Goal: Task Accomplishment & Management: Complete application form

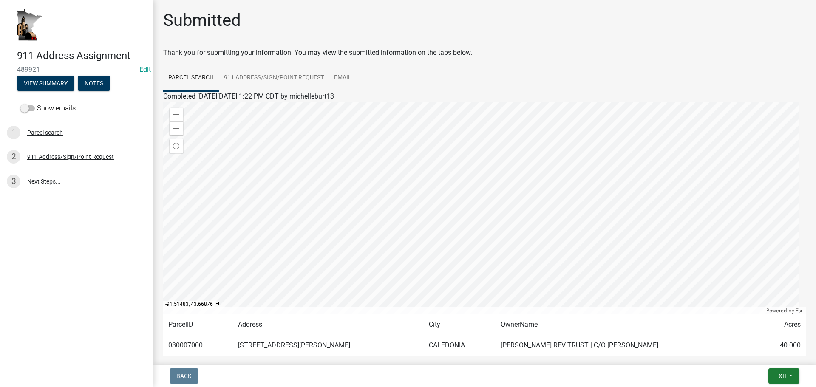
scroll to position [44, 0]
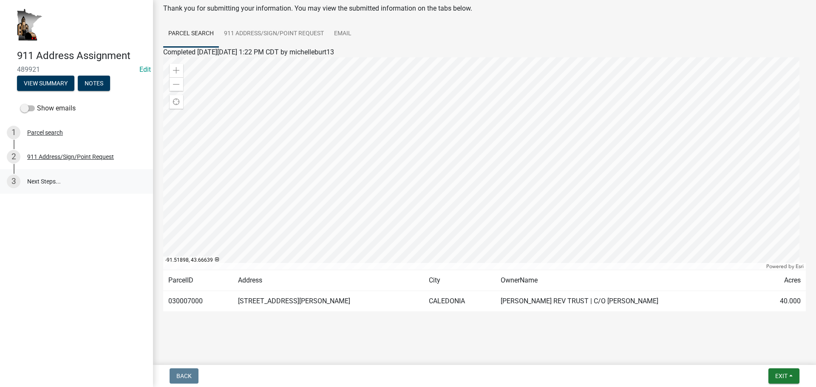
click at [49, 188] on link "3 Next Steps..." at bounding box center [76, 181] width 153 height 25
click at [72, 154] on div "911 Address/Sign/Point Request" at bounding box center [70, 157] width 87 height 6
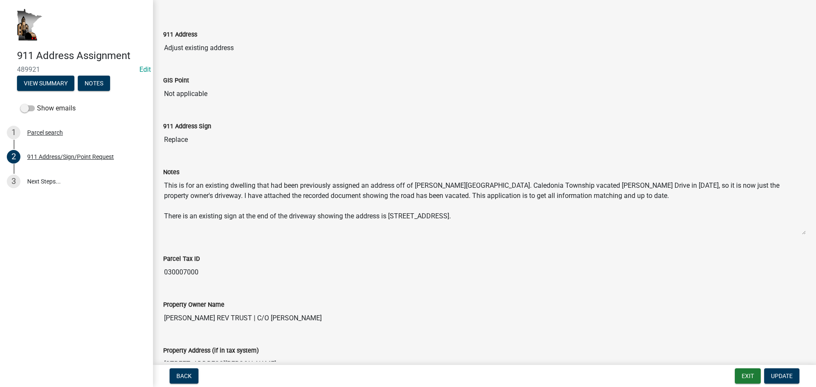
scroll to position [0, 0]
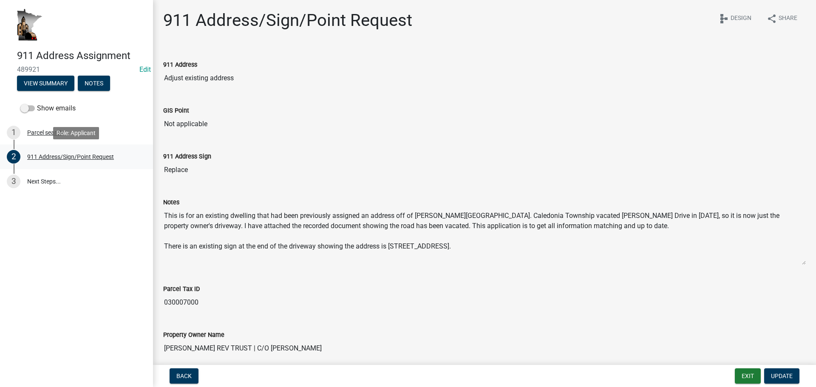
click at [98, 156] on div "911 Address/Sign/Point Request" at bounding box center [70, 157] width 87 height 6
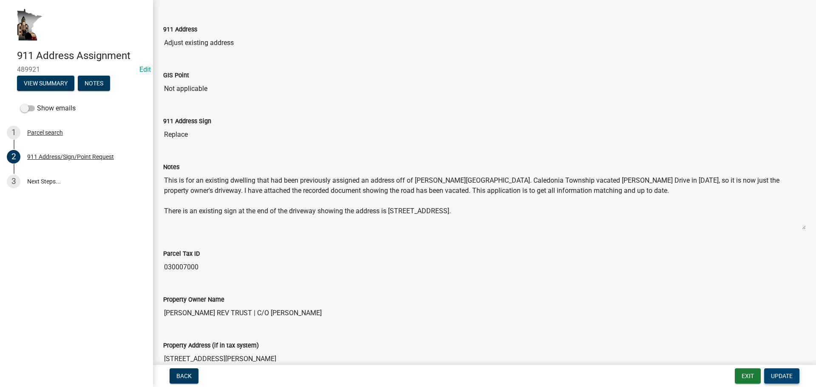
scroll to position [128, 0]
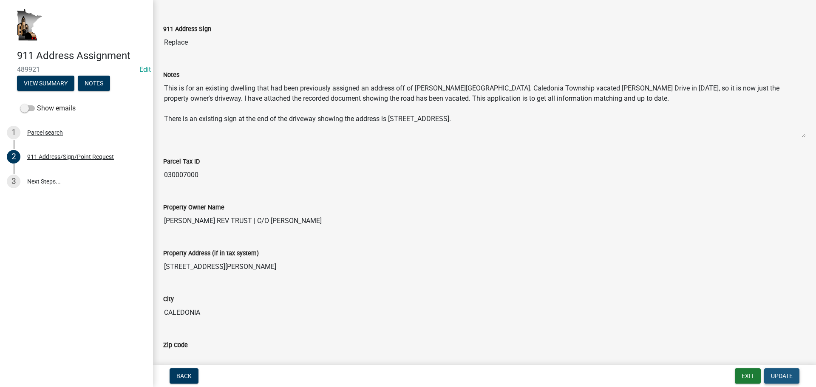
click at [780, 373] on span "Update" at bounding box center [782, 376] width 22 height 7
click at [28, 183] on link "3 Next Steps..." at bounding box center [76, 181] width 153 height 25
click at [46, 184] on link "3 Next Steps..." at bounding box center [76, 181] width 153 height 25
click at [785, 376] on span "Update" at bounding box center [782, 376] width 22 height 7
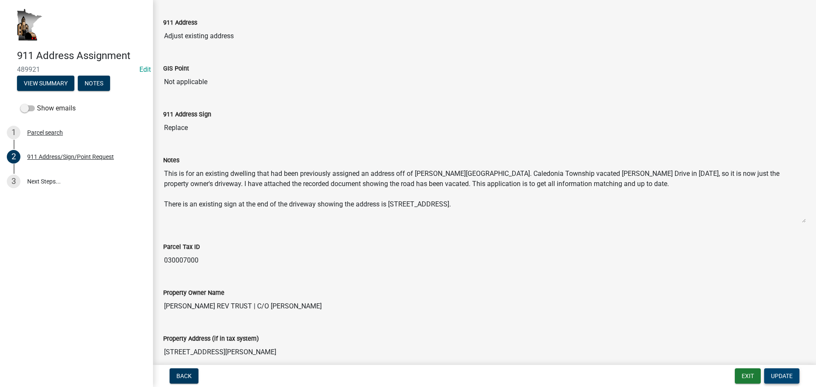
scroll to position [43, 0]
click at [487, 209] on textarea "This is for an existing dwelling that had been previously assigned an address o…" at bounding box center [484, 194] width 643 height 58
click at [51, 86] on button "View Summary" at bounding box center [45, 83] width 57 height 15
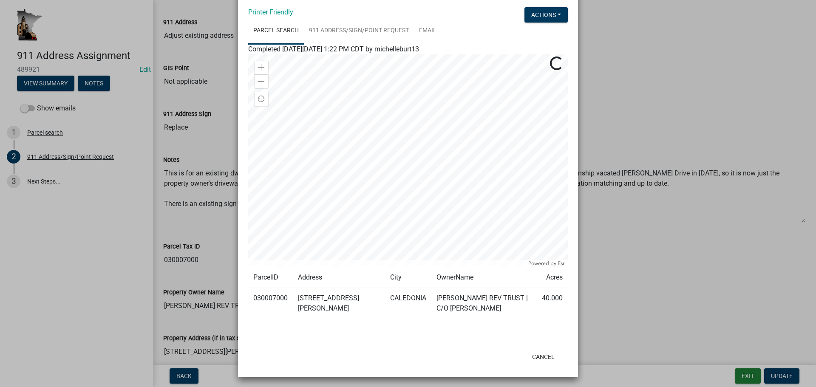
scroll to position [41, 0]
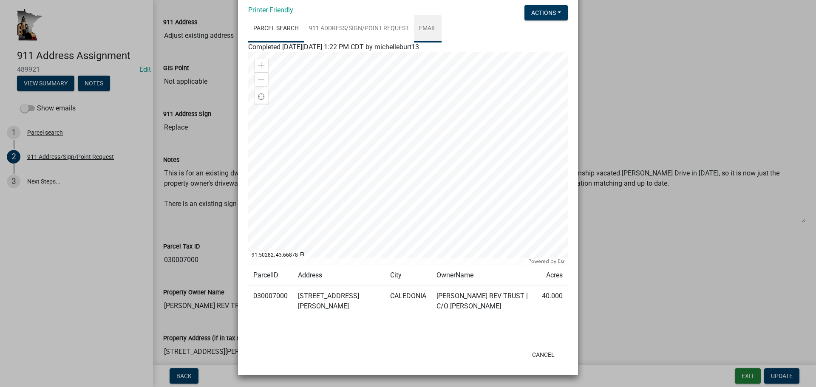
click at [426, 27] on link "Email" at bounding box center [428, 28] width 28 height 27
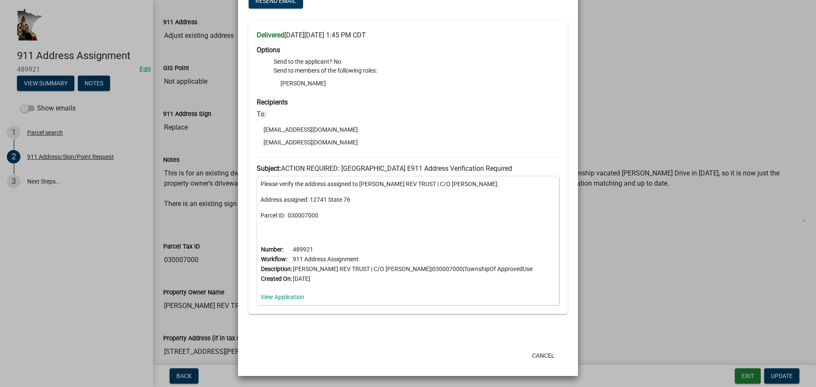
scroll to position [101, 0]
click at [541, 356] on button "Cancel" at bounding box center [543, 354] width 36 height 15
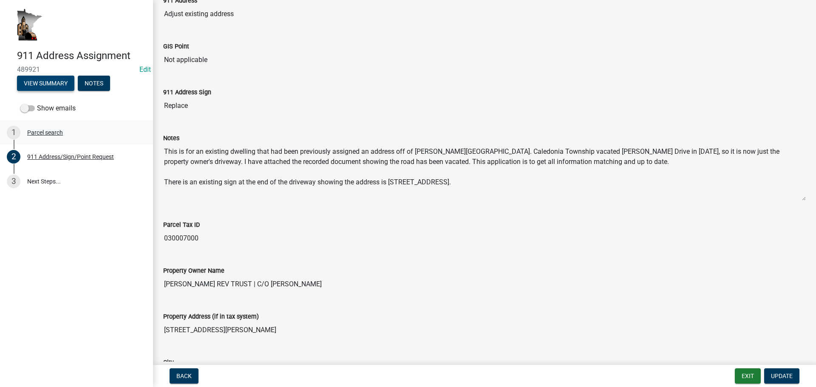
scroll to position [85, 0]
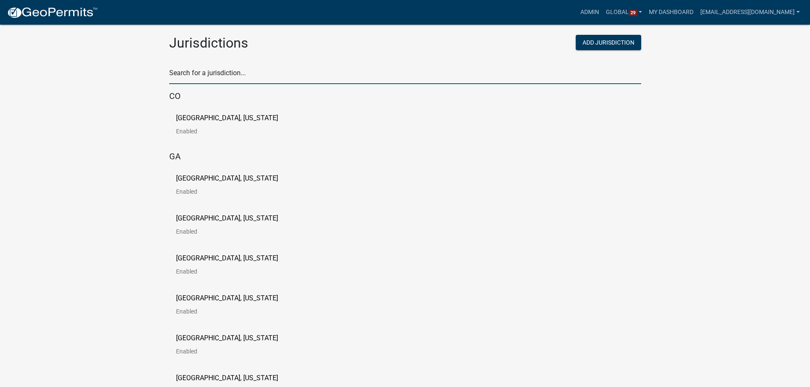
click at [302, 77] on input "text" at bounding box center [405, 75] width 472 height 17
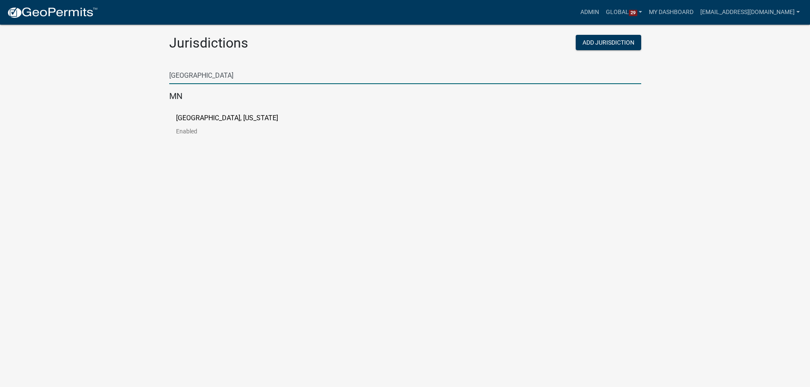
type input "houston"
click at [214, 123] on link "Houston County, Minnesota Enabled" at bounding box center [234, 128] width 116 height 26
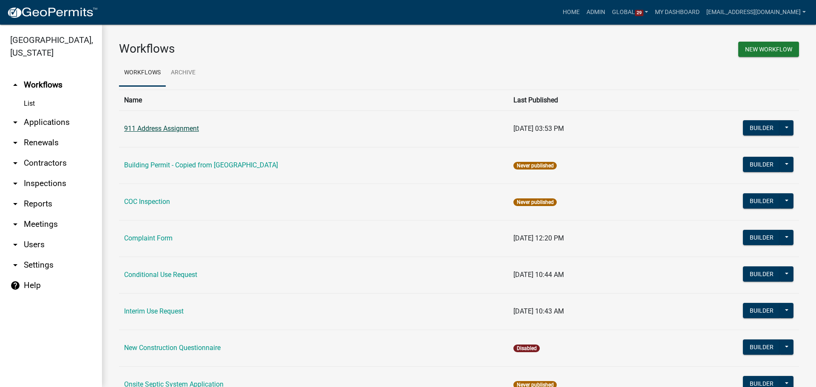
click at [169, 128] on link "911 Address Assignment" at bounding box center [161, 129] width 75 height 8
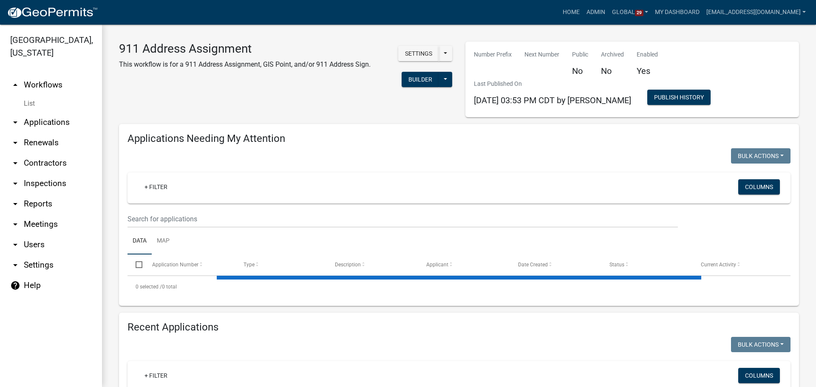
select select "3: 100"
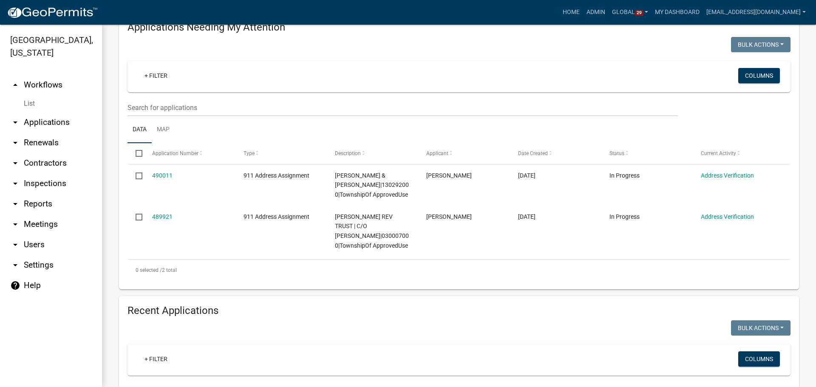
scroll to position [128, 0]
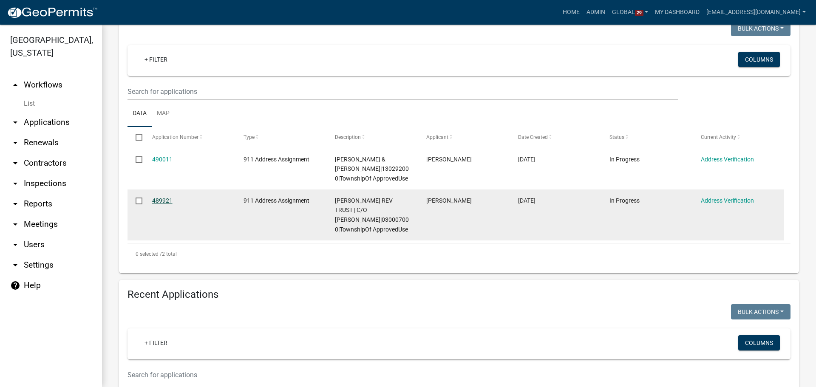
click at [153, 203] on link "489921" at bounding box center [162, 200] width 20 height 7
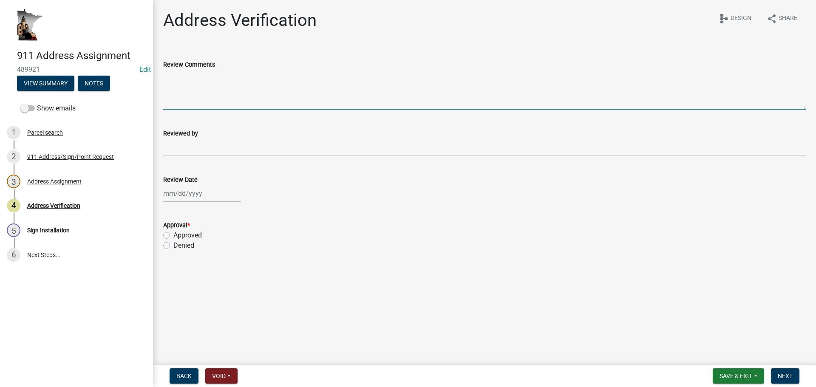
click at [250, 85] on textarea "Review Comments" at bounding box center [484, 90] width 643 height 40
type textarea "12741 State 76 is the corrected address"
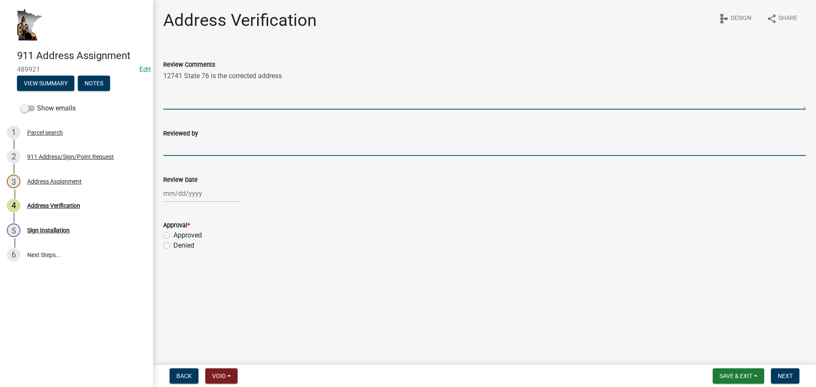
click at [211, 143] on input "Reviewed by" at bounding box center [484, 147] width 643 height 17
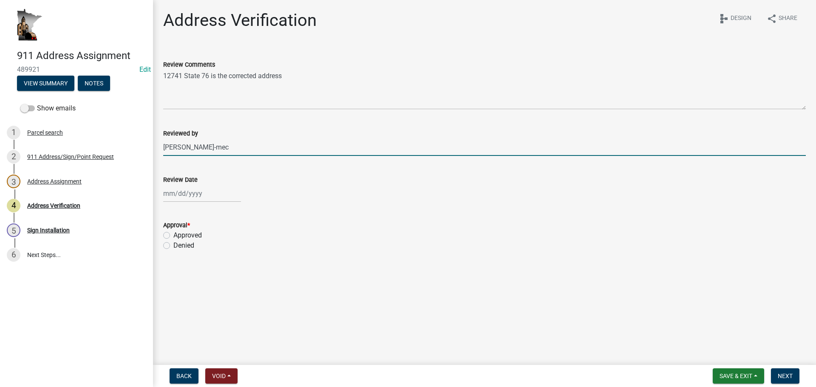
type input "Schneider-mec"
click at [214, 189] on div at bounding box center [202, 193] width 78 height 17
select select "10"
select select "2025"
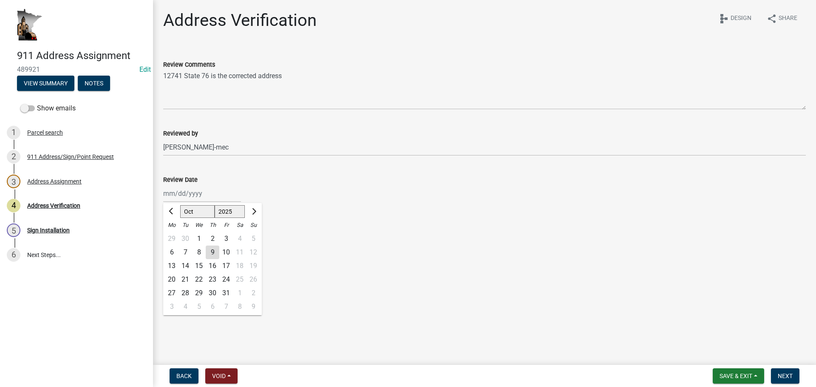
click at [213, 251] on div "9" at bounding box center [213, 253] width 14 height 14
type input "10/09/2025"
click at [190, 235] on label "Approved" at bounding box center [187, 235] width 28 height 10
click at [179, 235] on input "Approved" at bounding box center [176, 233] width 6 height 6
radio input "true"
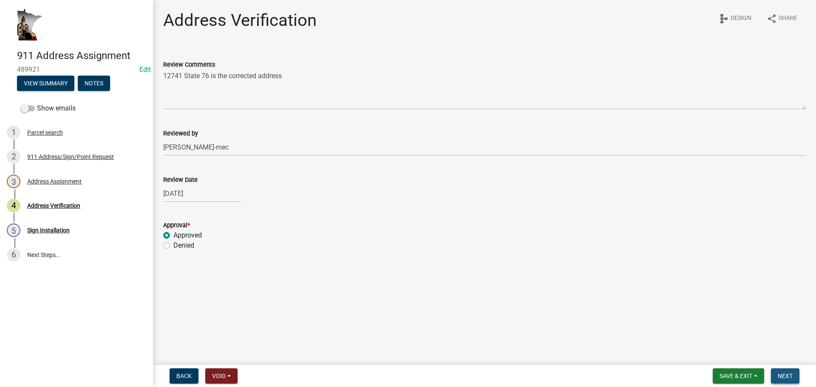
click at [788, 377] on span "Next" at bounding box center [785, 376] width 15 height 7
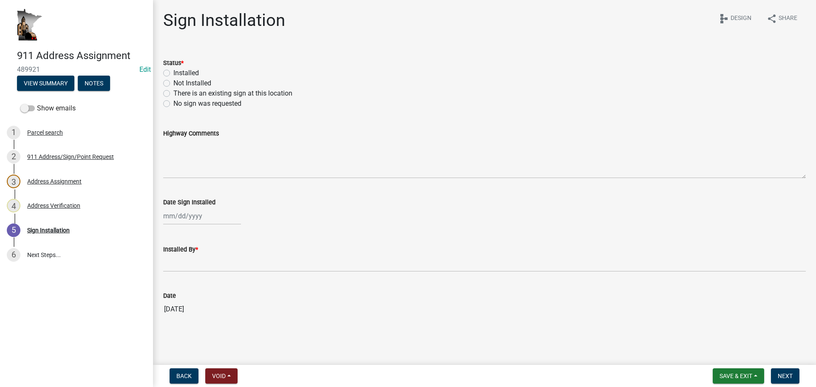
click at [173, 95] on label "There is an existing sign at this location" at bounding box center [232, 93] width 119 height 10
click at [173, 94] on input "There is an existing sign at this location" at bounding box center [176, 91] width 6 height 6
radio input "true"
select select "10"
select select "2025"
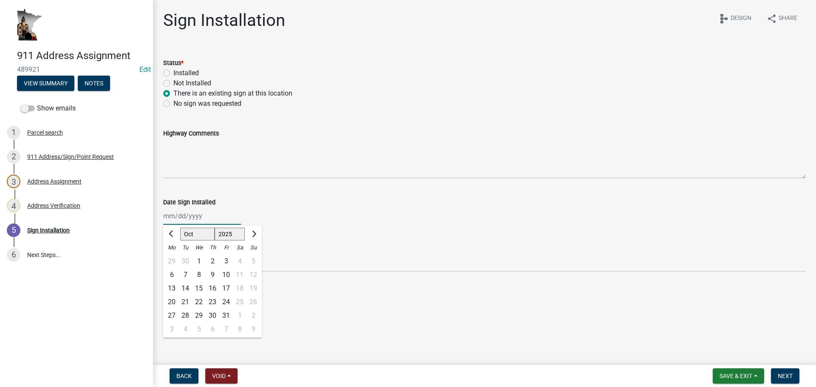
click at [182, 223] on div "Jan Feb Mar Apr May Jun Jul Aug Sep Oct Nov Dec 1525 1526 1527 1528 1529 1530 1…" at bounding box center [202, 215] width 78 height 17
click at [213, 275] on div "9" at bounding box center [213, 275] width 14 height 14
type input "10/09/2025"
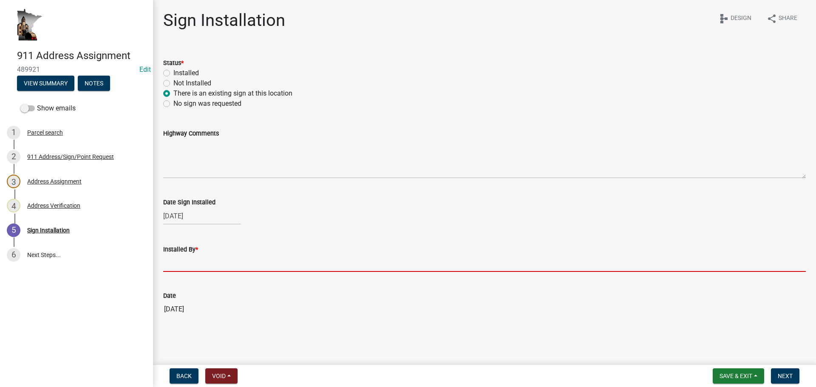
click at [205, 267] on input "Installed By *" at bounding box center [484, 263] width 643 height 17
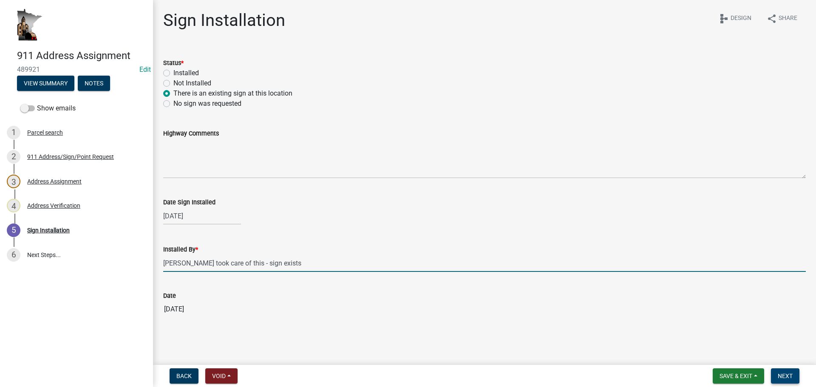
type input "Micah took care of this - sign exists"
click at [783, 374] on span "Next" at bounding box center [785, 376] width 15 height 7
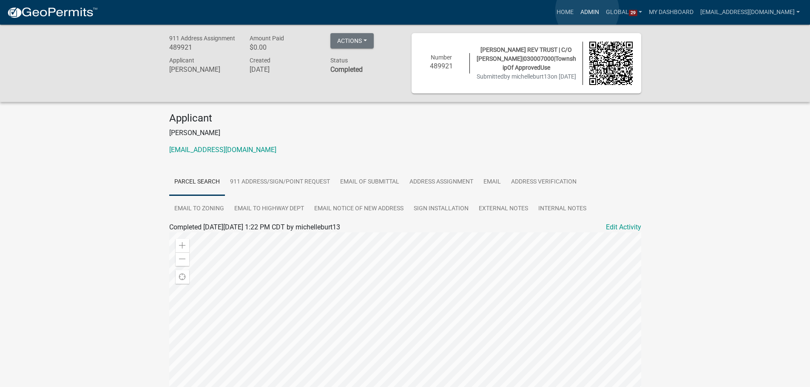
click at [587, 11] on link "Admin" at bounding box center [590, 12] width 26 height 16
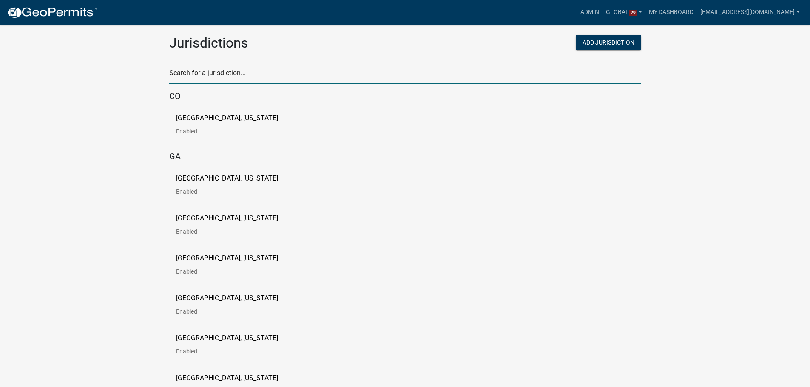
click at [235, 77] on input "text" at bounding box center [405, 75] width 472 height 17
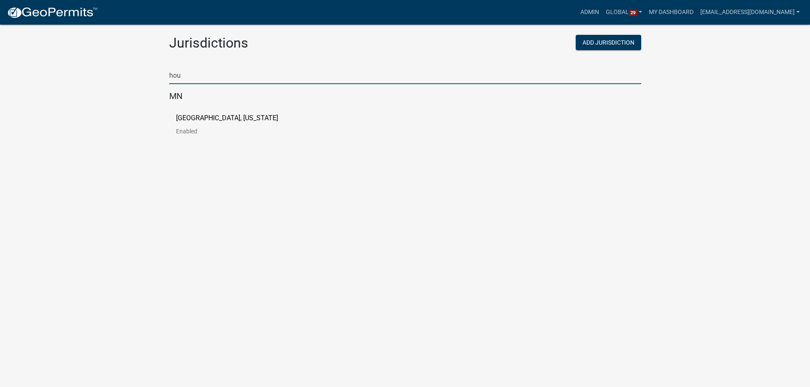
type input "hou"
click at [241, 117] on p "Houston County, Minnesota" at bounding box center [227, 118] width 102 height 7
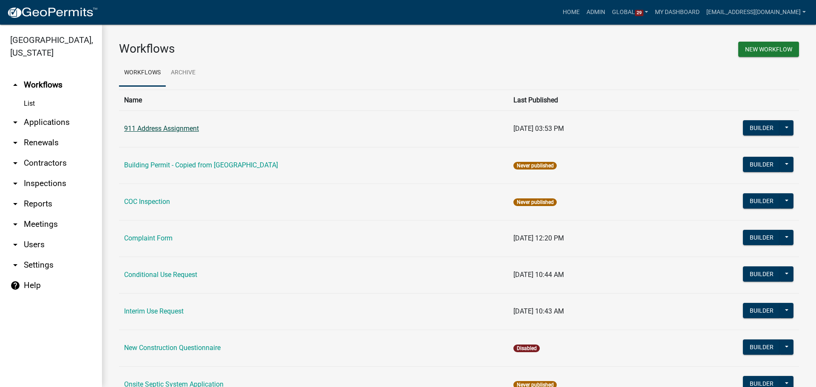
click at [175, 132] on link "911 Address Assignment" at bounding box center [161, 129] width 75 height 8
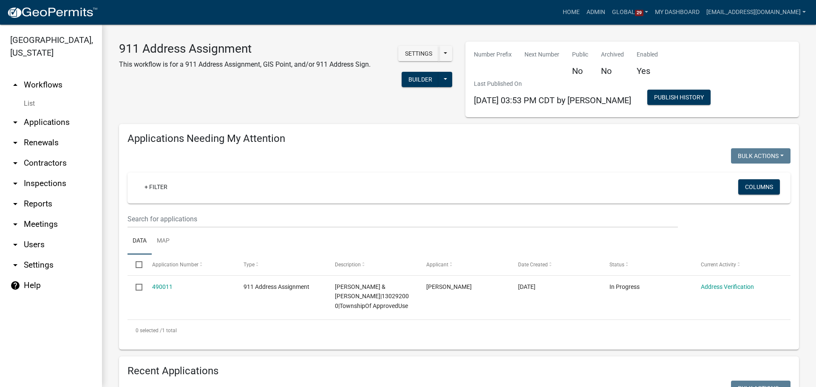
select select "3: 100"
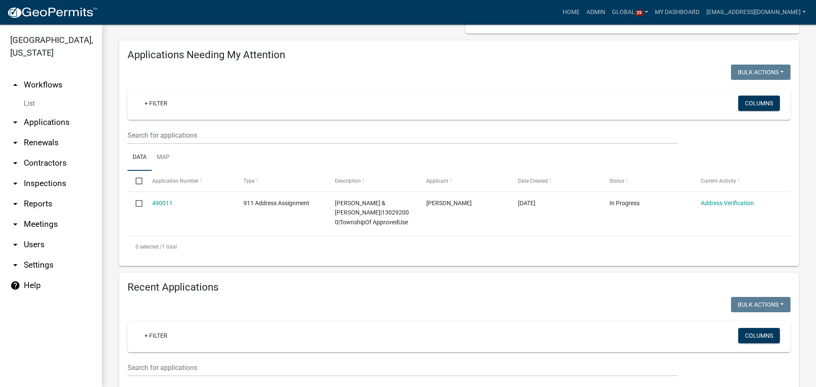
scroll to position [85, 0]
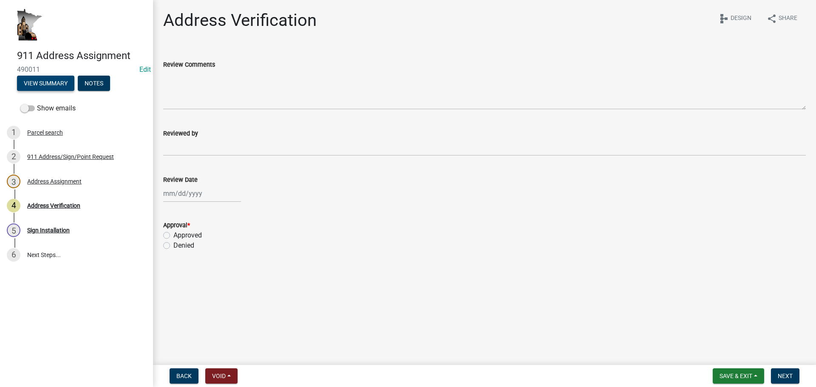
click at [68, 82] on button "View Summary" at bounding box center [45, 83] width 57 height 15
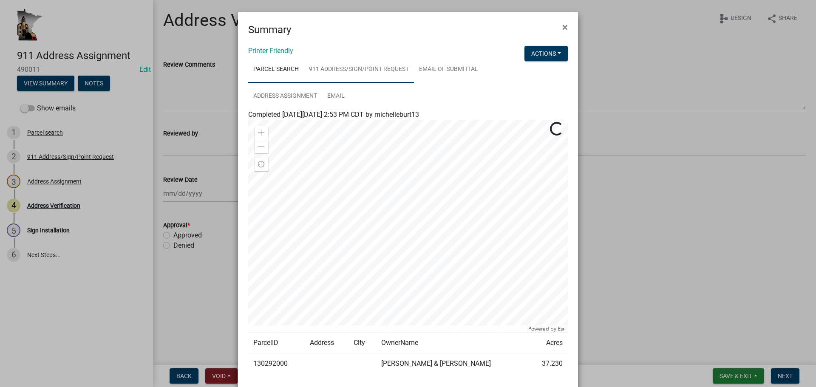
click at [372, 66] on link "911 Address/Sign/Point Request" at bounding box center [359, 69] width 110 height 27
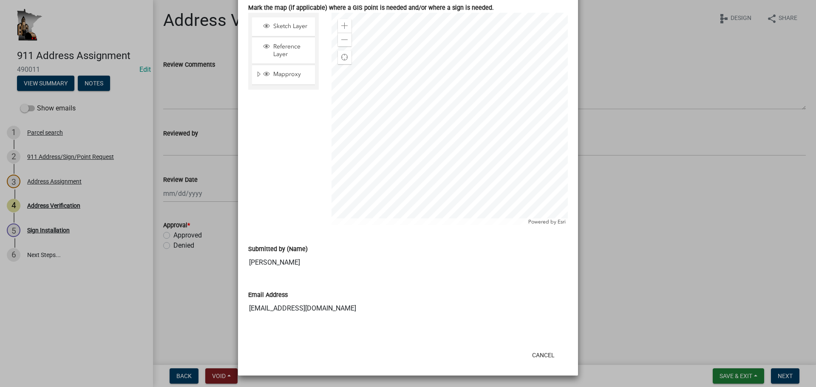
scroll to position [618, 0]
click at [541, 360] on button "Cancel" at bounding box center [543, 354] width 36 height 15
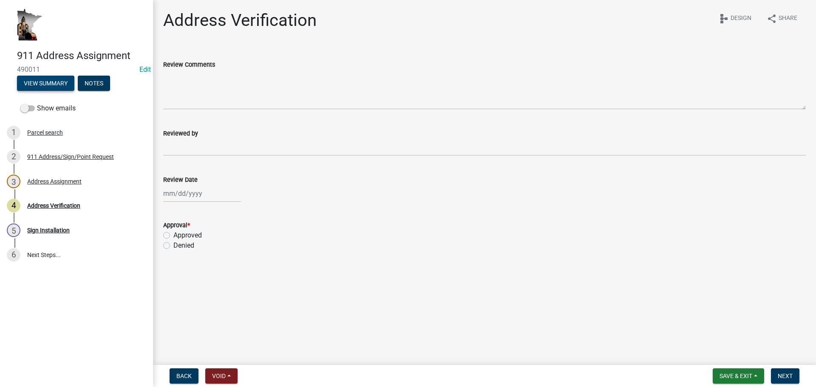
click at [67, 81] on button "View Summary" at bounding box center [45, 83] width 57 height 15
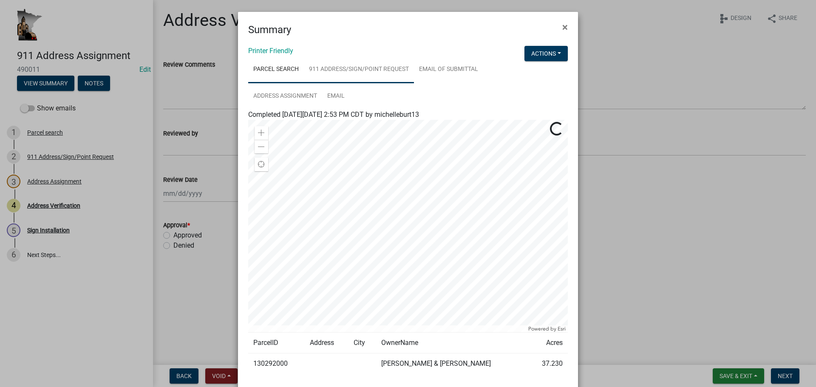
click at [379, 71] on link "911 Address/Sign/Point Request" at bounding box center [359, 69] width 110 height 27
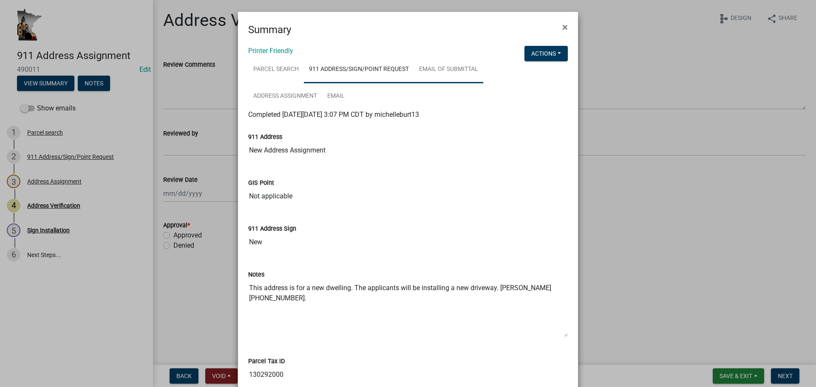
click at [457, 62] on link "Email of submittal" at bounding box center [448, 69] width 69 height 27
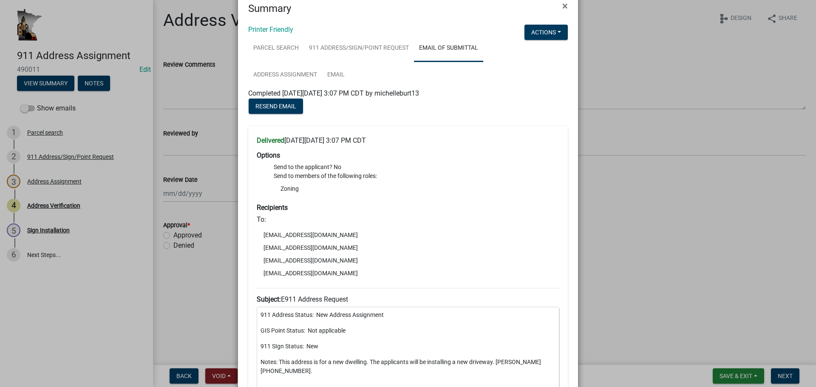
scroll to position [0, 0]
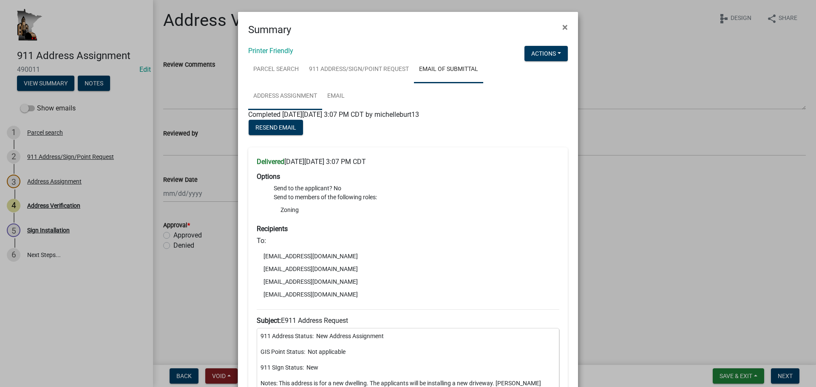
click at [283, 96] on link "Address Assignment" at bounding box center [285, 96] width 74 height 27
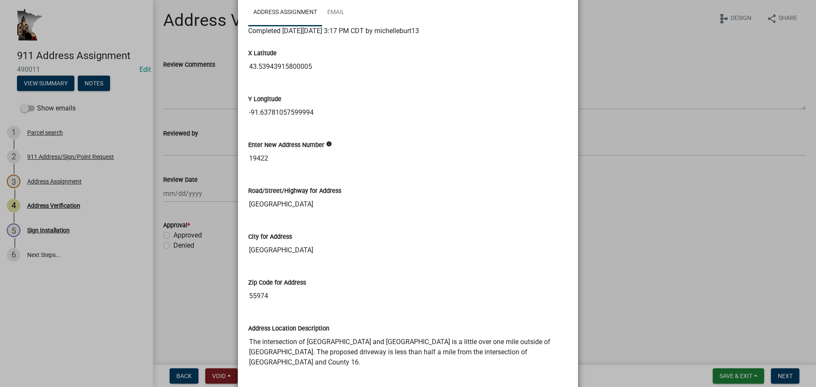
scroll to position [85, 0]
click at [363, 152] on input "19422" at bounding box center [408, 157] width 320 height 17
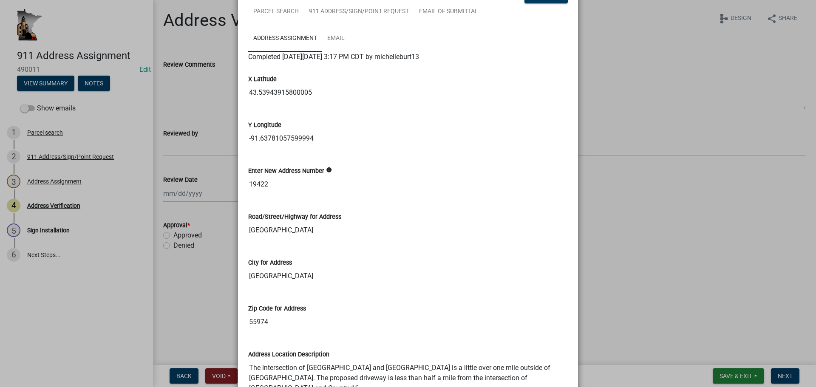
scroll to position [0, 0]
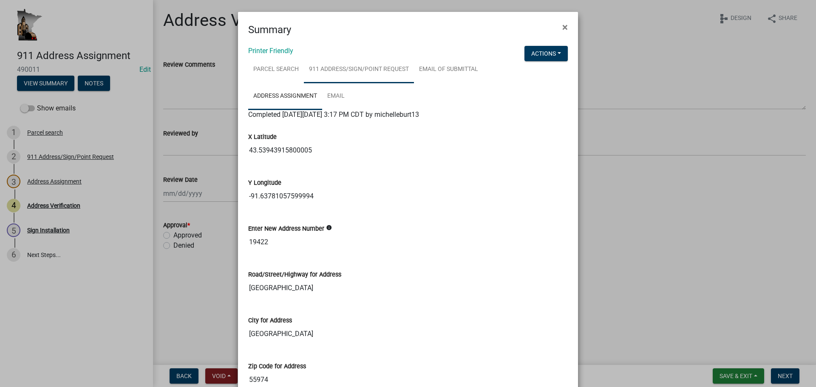
click at [365, 68] on link "911 Address/Sign/Point Request" at bounding box center [359, 69] width 110 height 27
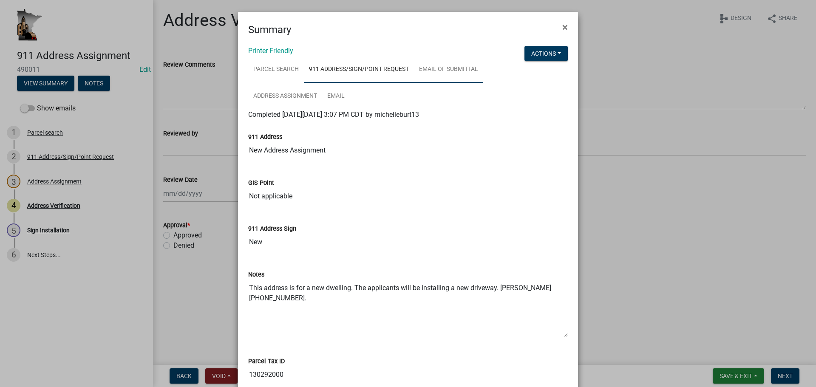
click at [435, 71] on link "Email of submittal" at bounding box center [448, 69] width 69 height 27
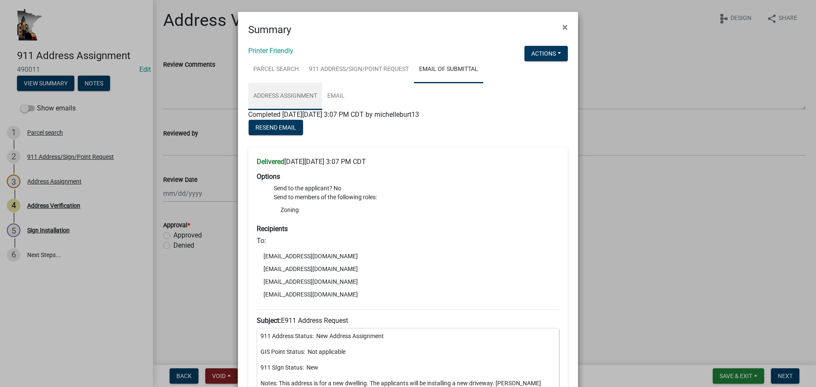
click at [276, 93] on link "Address Assignment" at bounding box center [285, 96] width 74 height 27
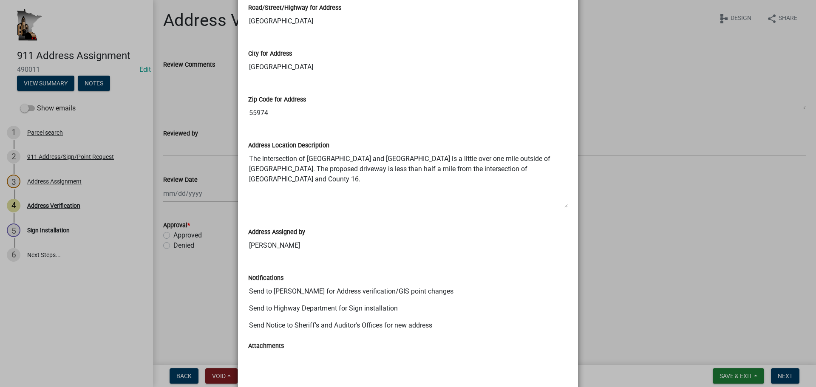
scroll to position [308, 0]
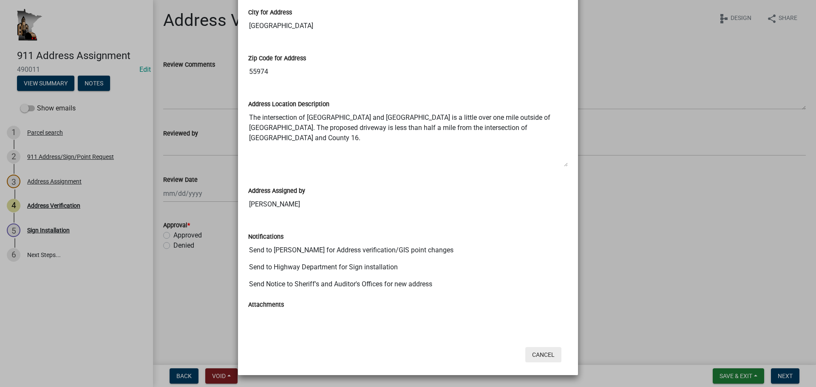
click at [540, 357] on button "Cancel" at bounding box center [543, 354] width 36 height 15
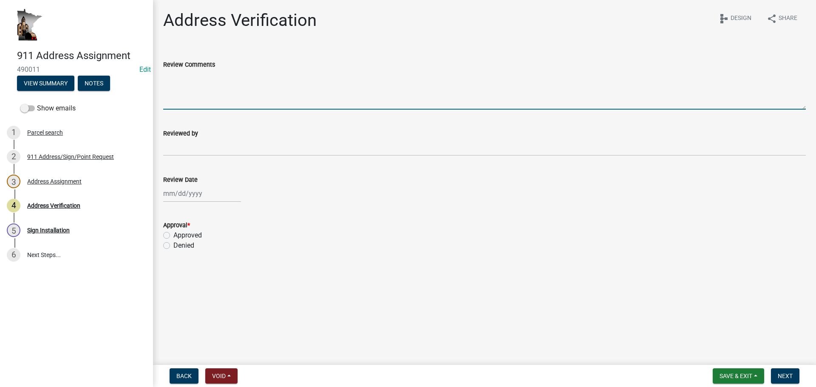
click at [258, 85] on textarea "Review Comments" at bounding box center [484, 90] width 643 height 40
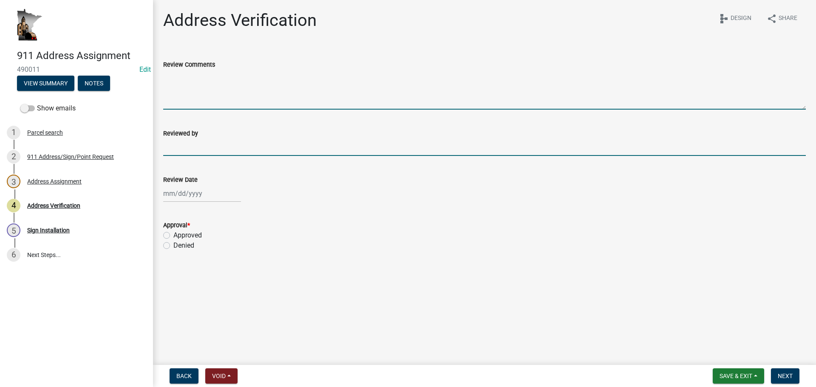
click at [257, 147] on input "Reviewed by" at bounding box center [484, 147] width 643 height 17
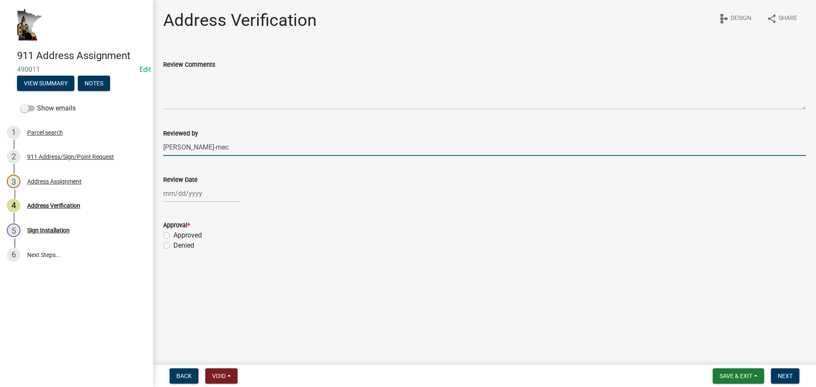
type input "Schneider-mec"
click at [212, 197] on div at bounding box center [202, 193] width 78 height 17
select select "10"
select select "2025"
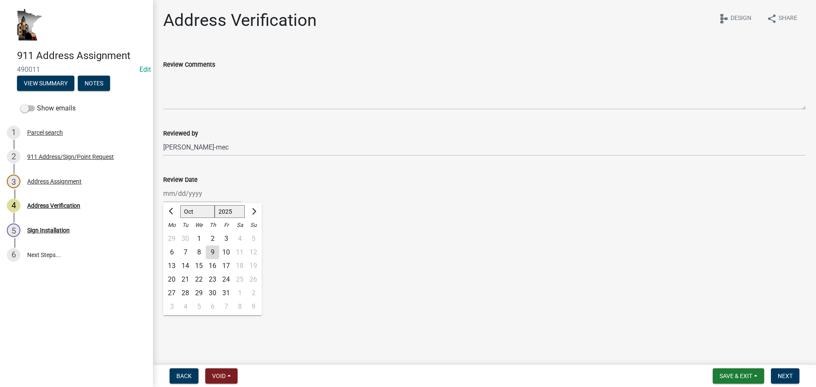
click at [214, 250] on div "9" at bounding box center [213, 253] width 14 height 14
type input "10/09/2025"
click at [182, 231] on label "Approved" at bounding box center [187, 235] width 28 height 10
click at [179, 231] on input "Approved" at bounding box center [176, 233] width 6 height 6
radio input "true"
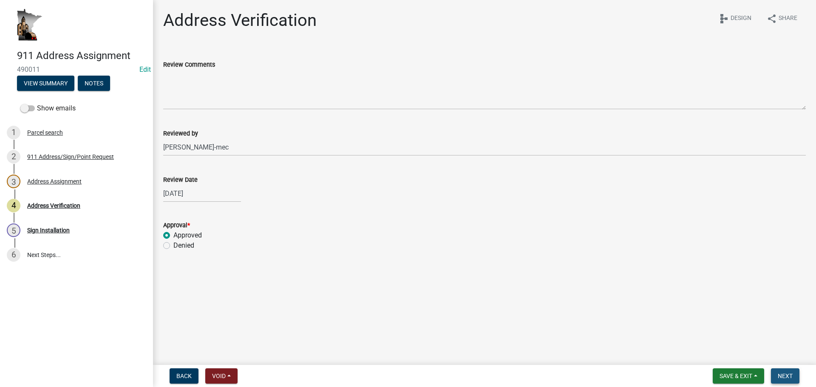
click at [782, 376] on span "Next" at bounding box center [785, 376] width 15 height 7
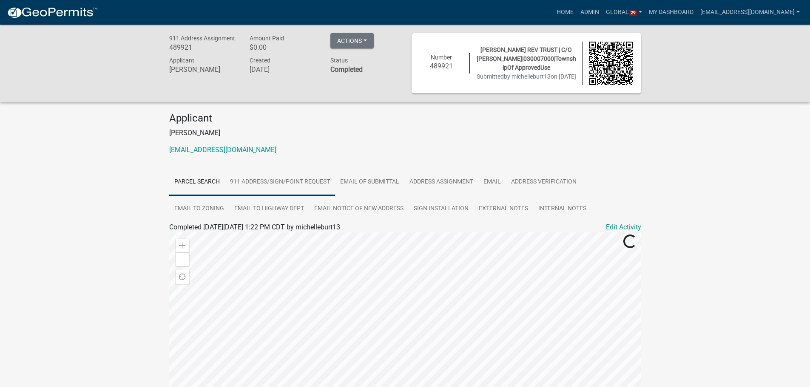
click at [310, 195] on link "911 Address/Sign/Point Request" at bounding box center [280, 182] width 110 height 27
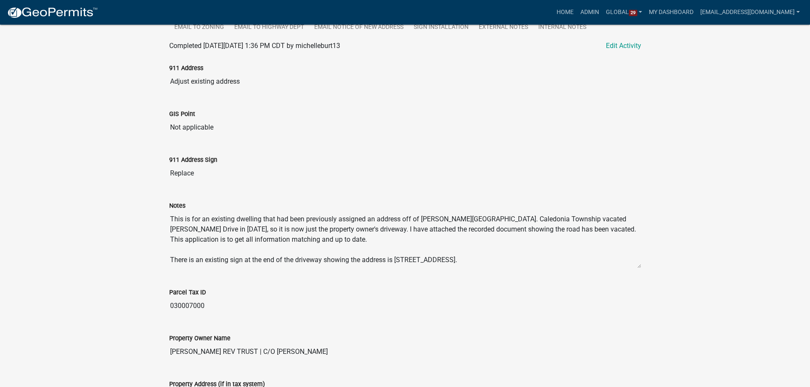
scroll to position [213, 0]
